Goal: Task Accomplishment & Management: Use online tool/utility

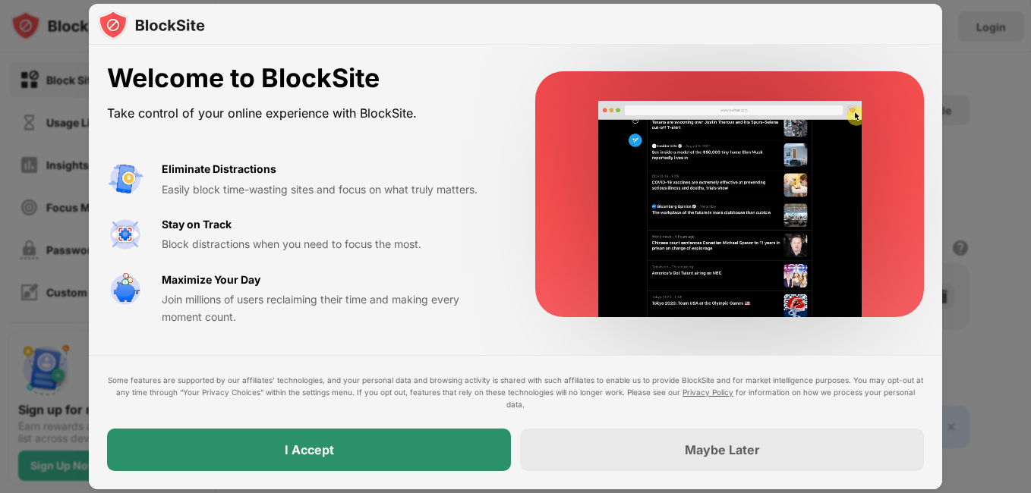
click at [389, 454] on div "I Accept" at bounding box center [309, 450] width 404 height 43
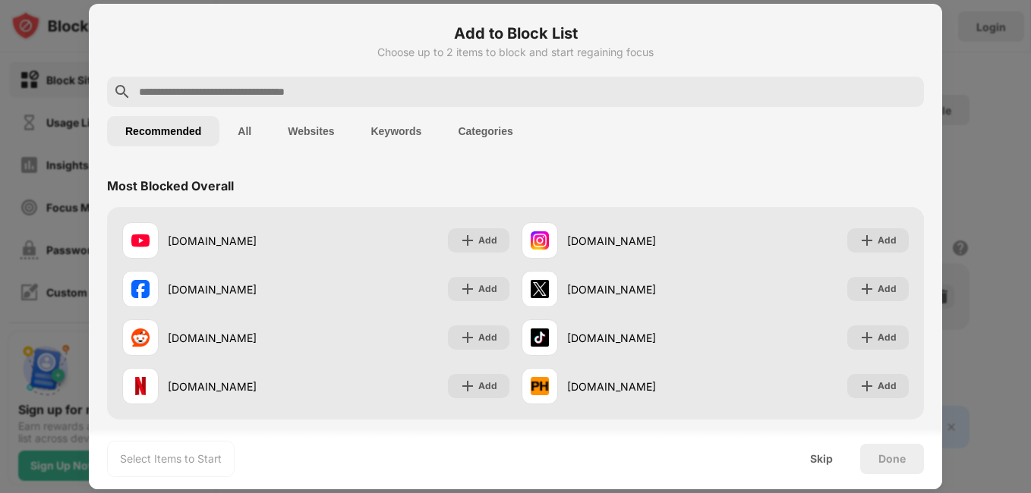
click at [461, 91] on input "text" at bounding box center [527, 92] width 780 height 18
paste input "**********"
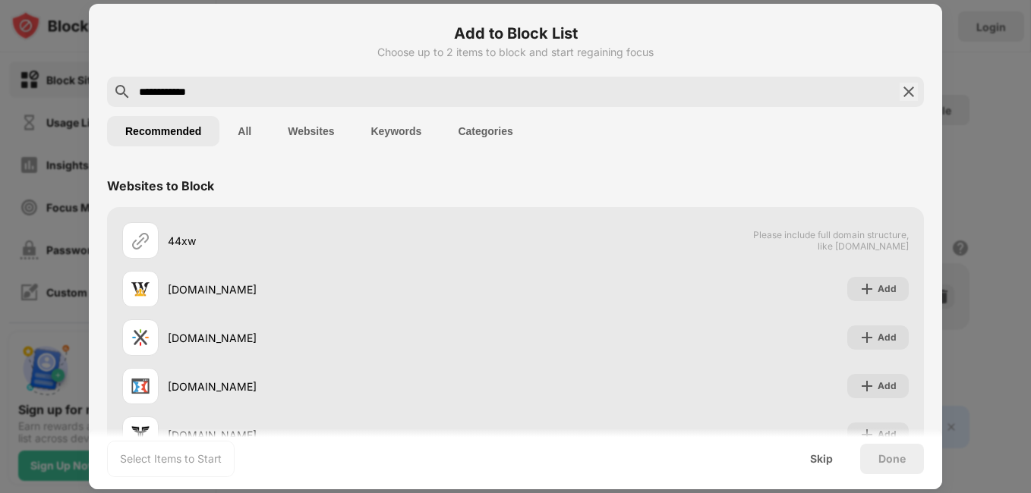
type input "**********"
click at [899, 87] on img at bounding box center [908, 92] width 18 height 18
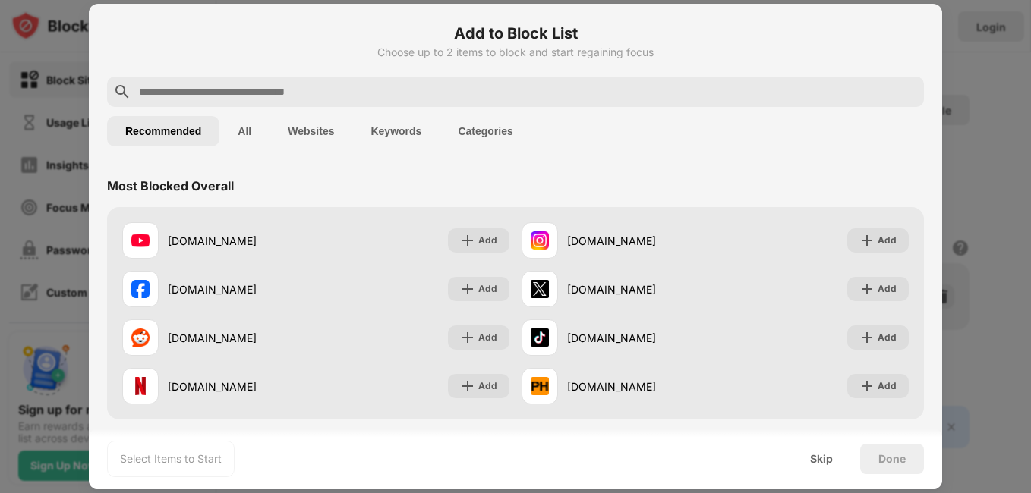
click at [523, 93] on input "text" at bounding box center [527, 92] width 780 height 18
paste input "**********"
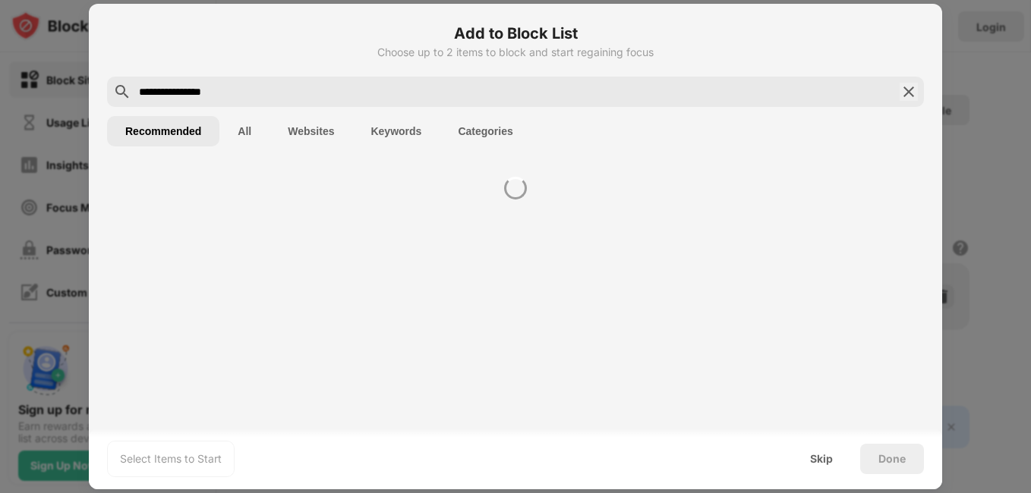
type input "**********"
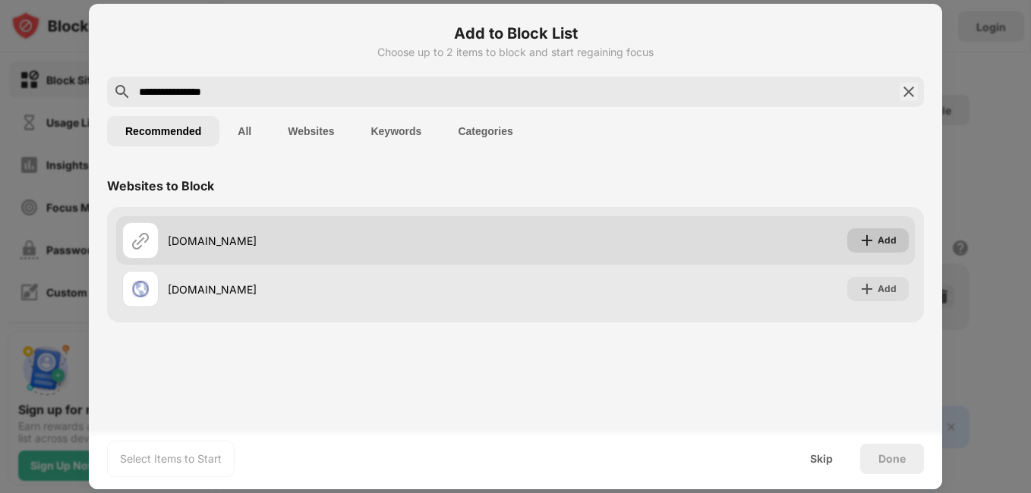
click at [888, 232] on div "Add" at bounding box center [877, 240] width 61 height 24
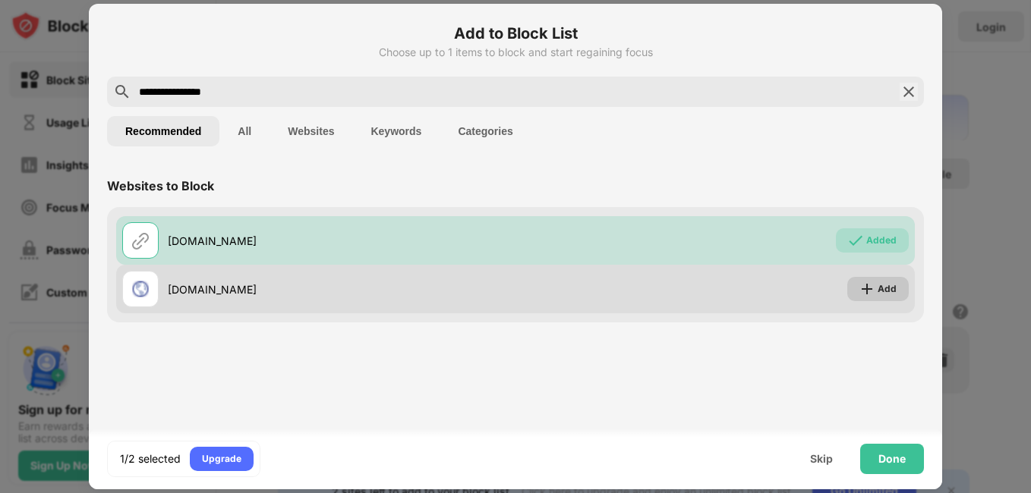
click at [893, 282] on div "Add" at bounding box center [886, 289] width 19 height 15
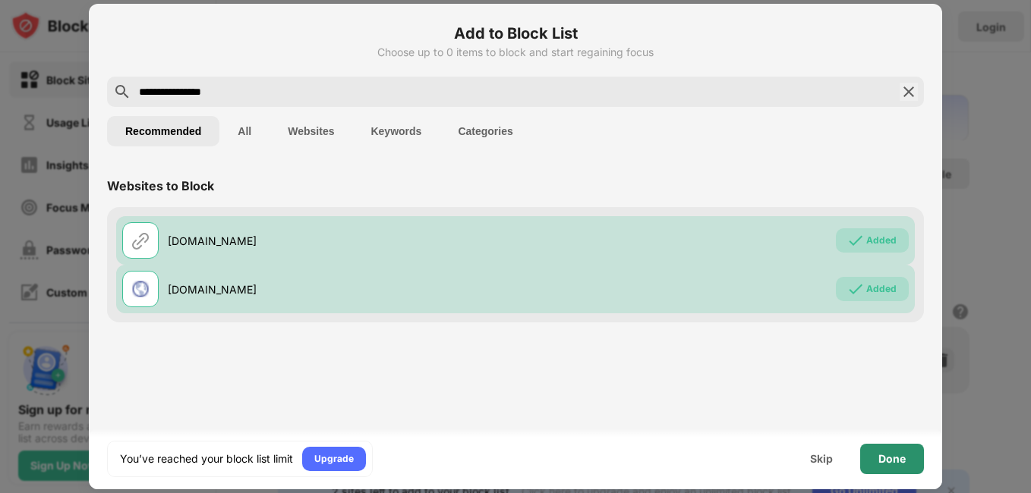
click at [890, 452] on div "Done" at bounding box center [892, 459] width 64 height 30
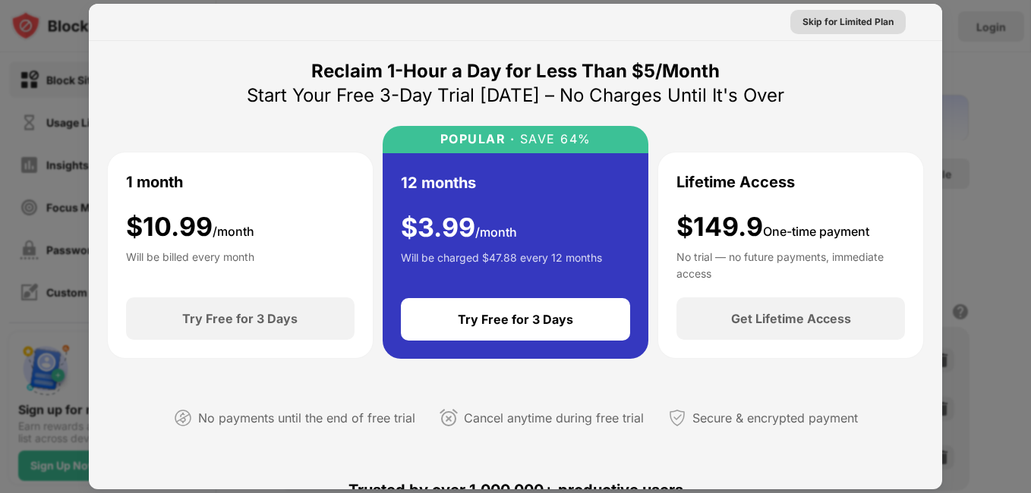
click at [858, 21] on div "Skip for Limited Plan" at bounding box center [847, 21] width 91 height 15
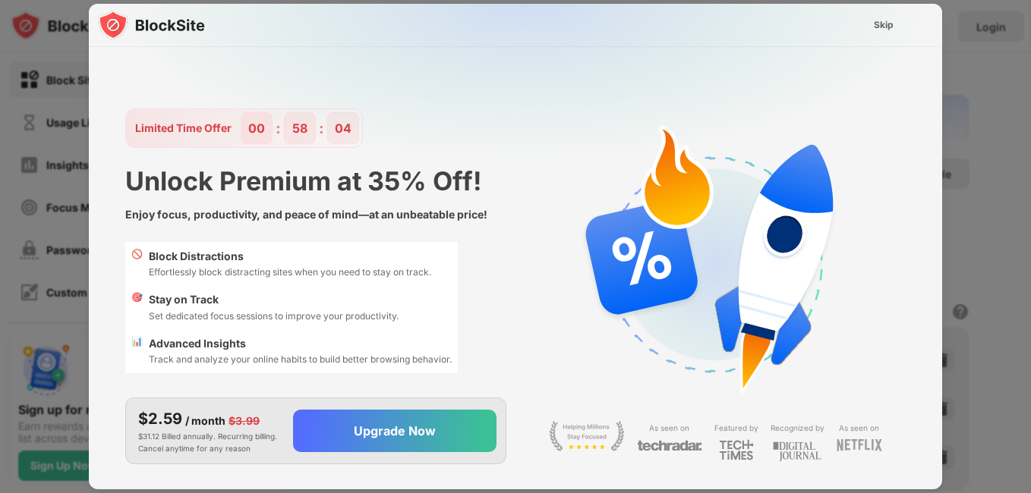
scroll to position [36, 0]
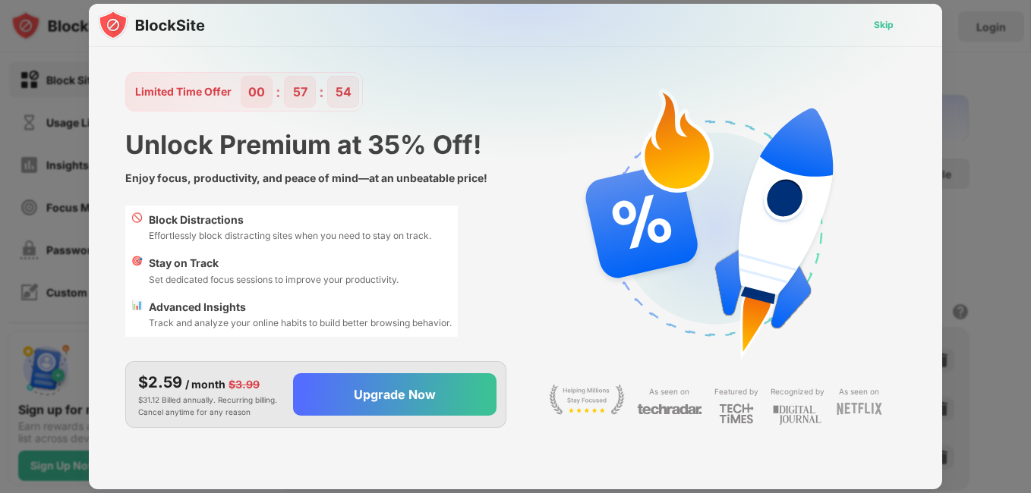
click at [884, 25] on div "Skip" at bounding box center [884, 24] width 20 height 15
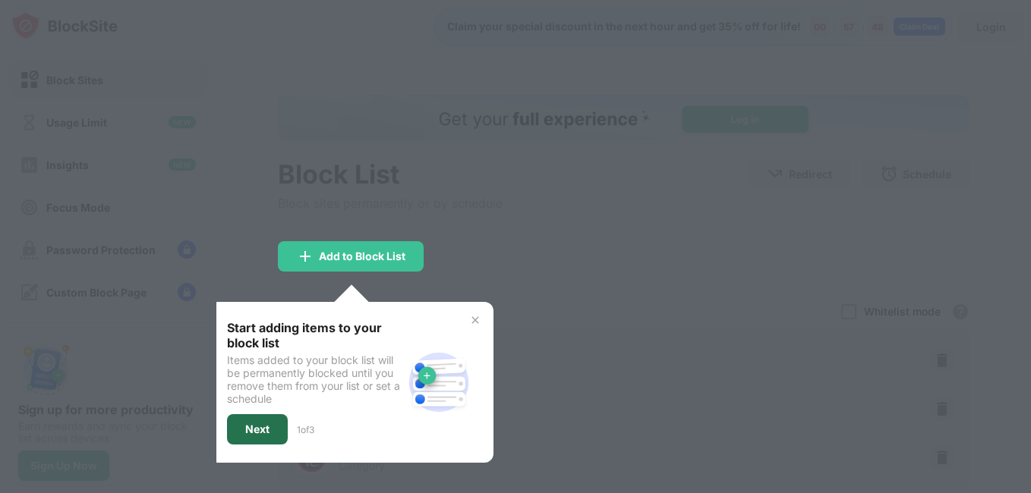
click at [256, 420] on div "Next" at bounding box center [257, 429] width 61 height 30
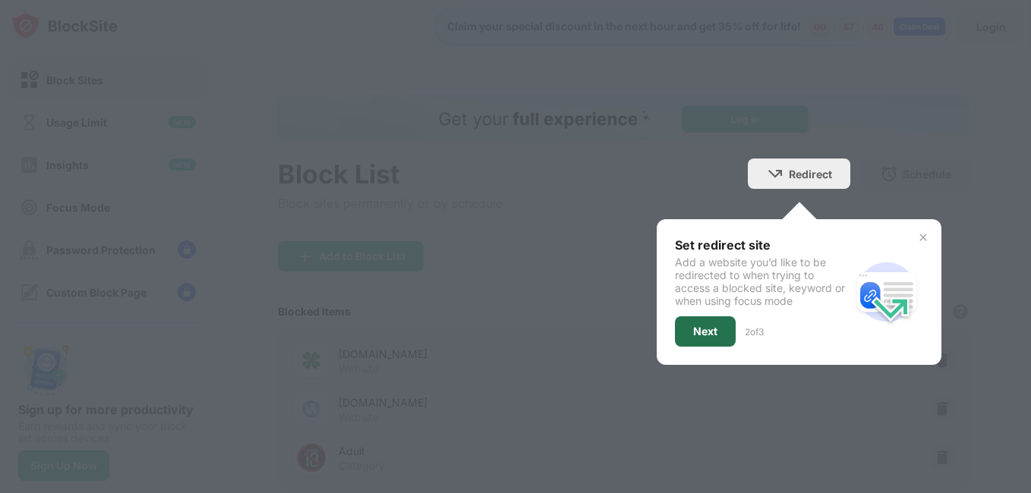
click at [693, 331] on div "Next" at bounding box center [705, 332] width 24 height 12
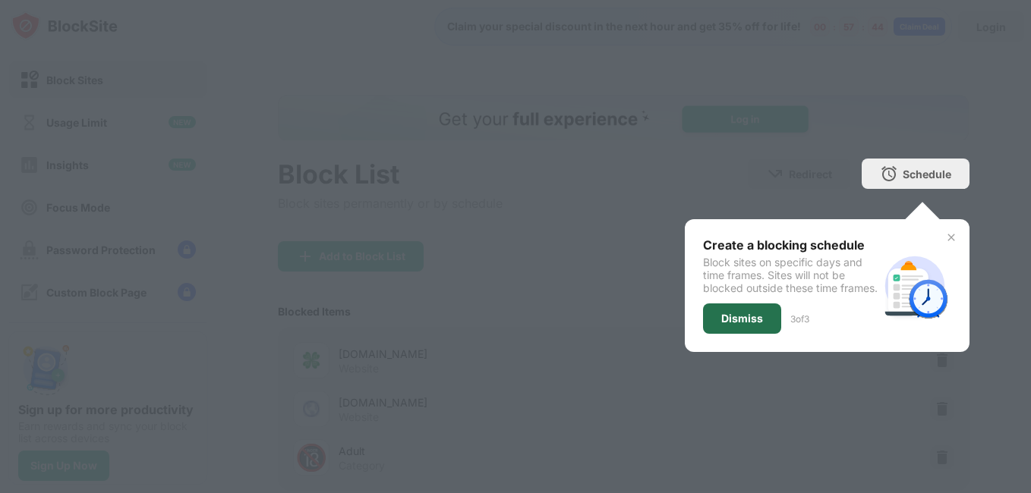
click at [721, 325] on div "Dismiss" at bounding box center [742, 319] width 42 height 12
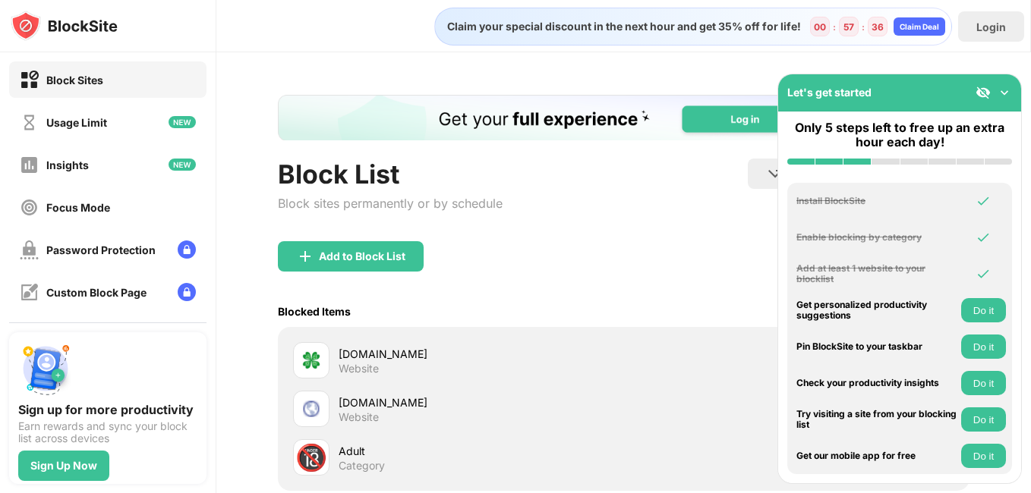
click at [581, 290] on div "Add to Block List" at bounding box center [623, 268] width 691 height 55
click at [1002, 87] on img at bounding box center [1004, 92] width 15 height 15
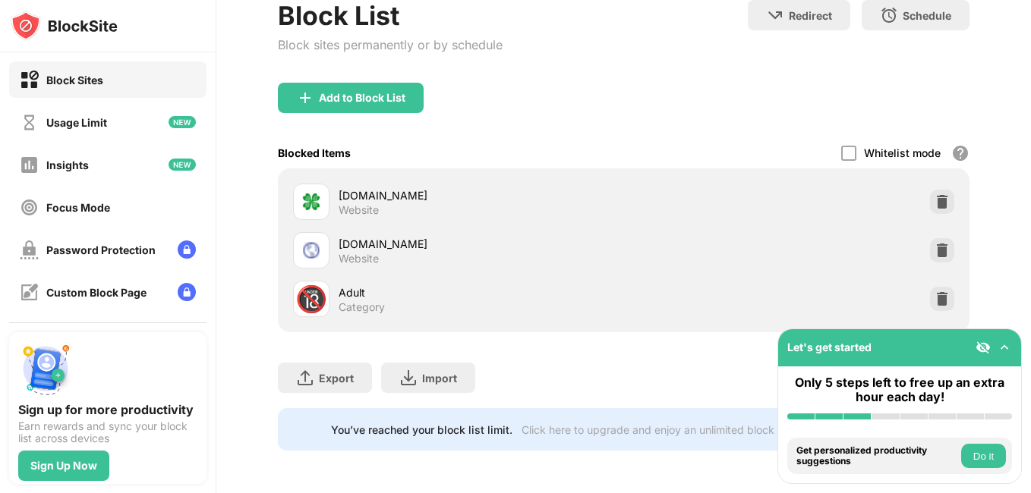
scroll to position [170, 0]
click at [1000, 343] on img at bounding box center [1004, 347] width 15 height 15
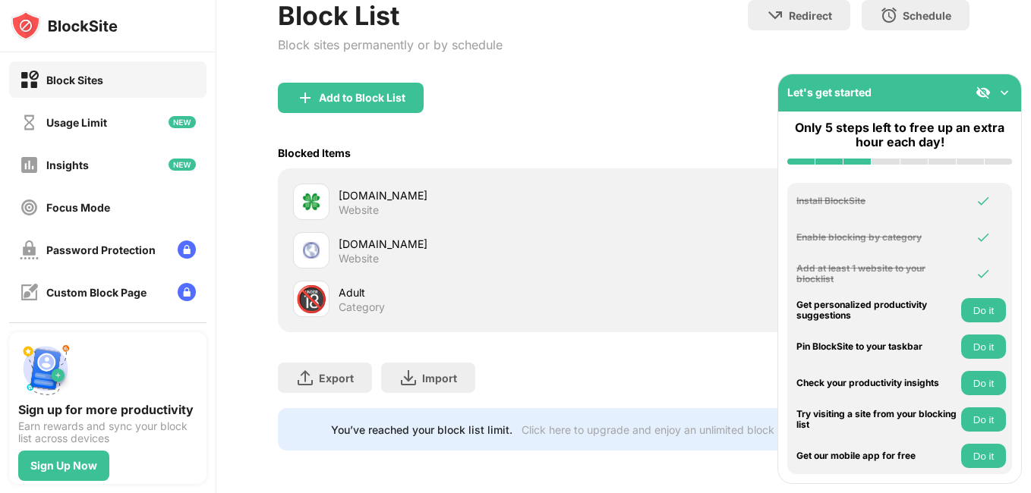
click at [1001, 87] on img at bounding box center [1004, 92] width 15 height 15
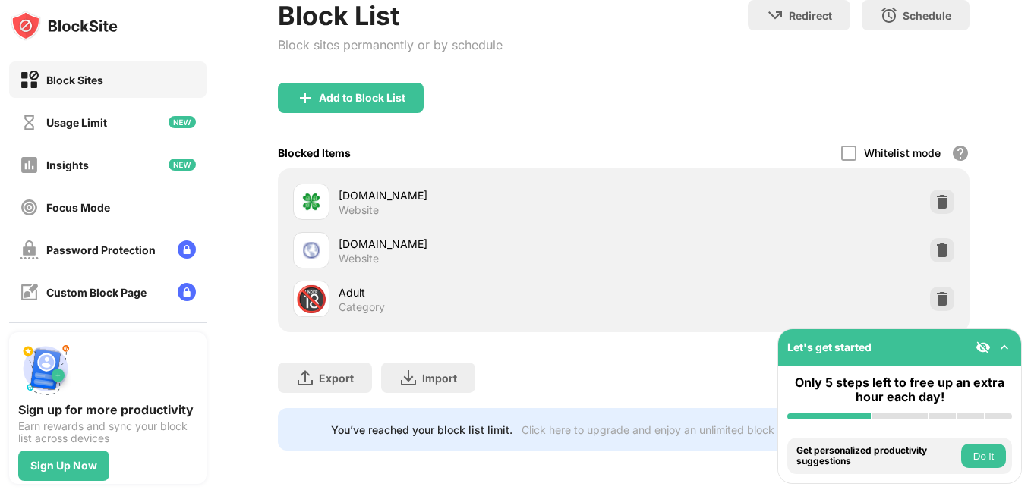
click at [641, 116] on div "Add to Block List" at bounding box center [623, 110] width 691 height 55
